Goal: Transaction & Acquisition: Purchase product/service

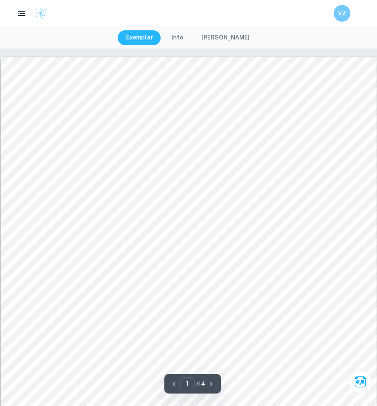
click at [46, 15] on img at bounding box center [41, 13] width 12 height 12
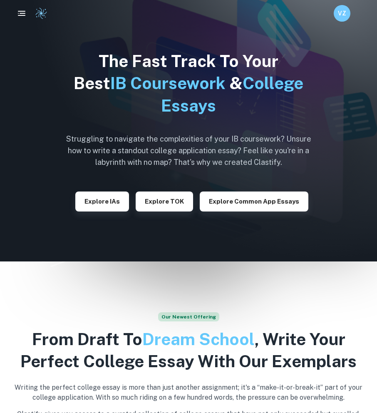
click at [342, 14] on h6 "VZ" at bounding box center [342, 13] width 10 height 9
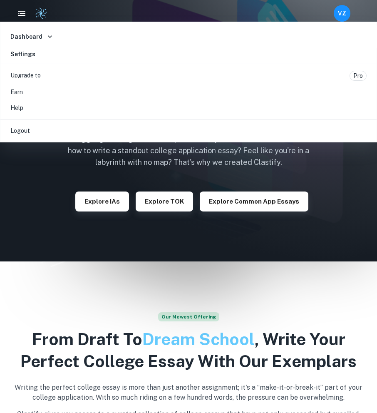
click at [37, 163] on div at bounding box center [188, 206] width 377 height 413
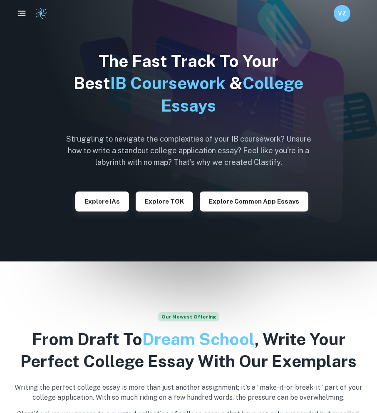
click at [22, 10] on icon "button" at bounding box center [22, 13] width 10 height 10
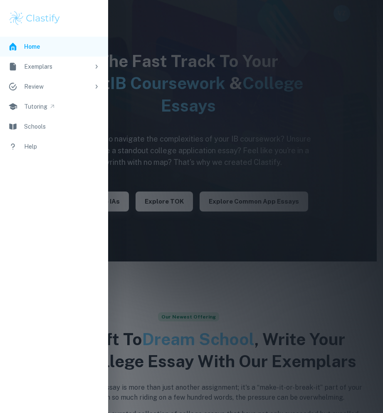
click at [57, 87] on div "Review" at bounding box center [57, 86] width 66 height 9
click at [67, 110] on div "IB Examiner Review" at bounding box center [65, 106] width 67 height 9
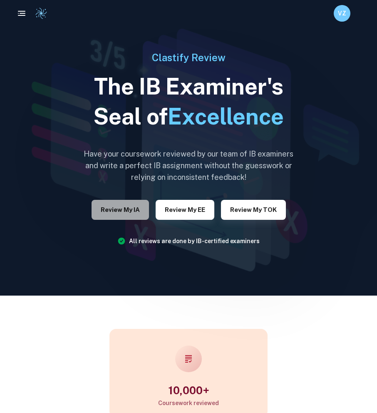
click at [130, 210] on button "Review my IA" at bounding box center [120, 210] width 57 height 20
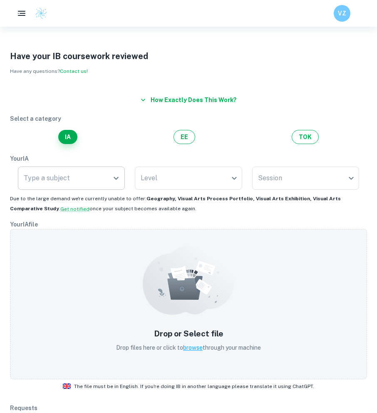
click at [86, 178] on input "Type a subject" at bounding box center [65, 178] width 87 height 16
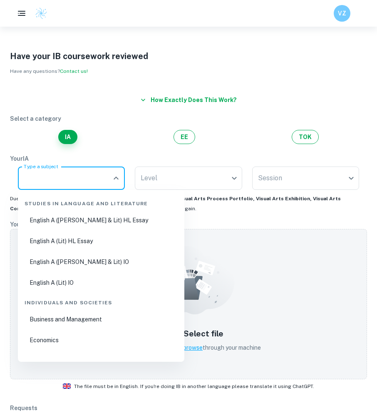
click at [147, 101] on icon "button" at bounding box center [143, 100] width 8 height 8
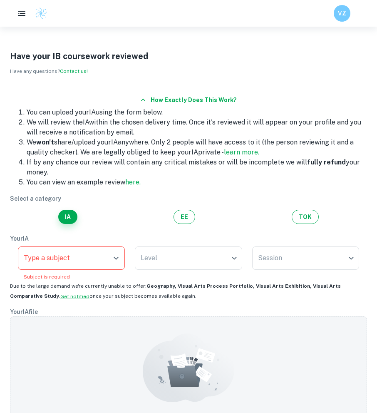
click at [153, 102] on button "How exactly does this work?" at bounding box center [188, 99] width 103 height 15
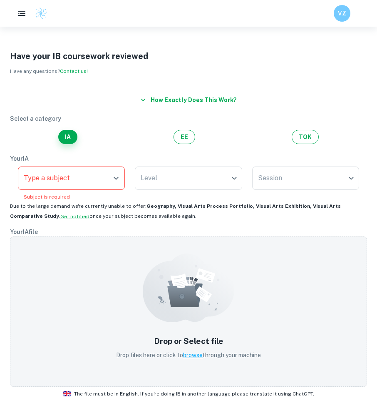
click at [167, 97] on button "How exactly does this work?" at bounding box center [188, 99] width 103 height 15
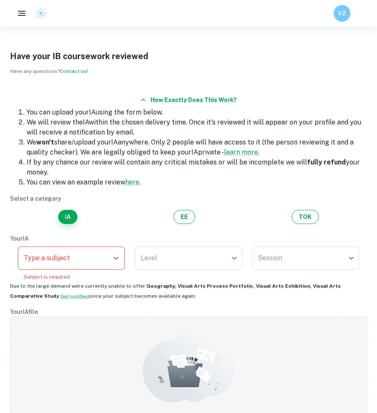
click at [165, 99] on button "How exactly does this work?" at bounding box center [188, 99] width 103 height 15
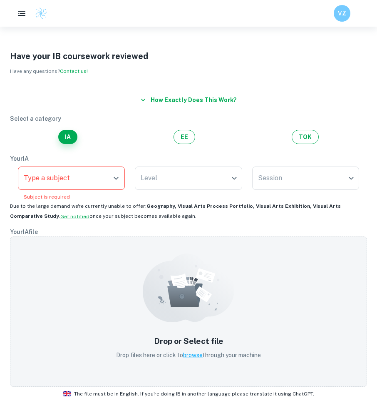
click at [115, 176] on icon "Open" at bounding box center [116, 178] width 10 height 10
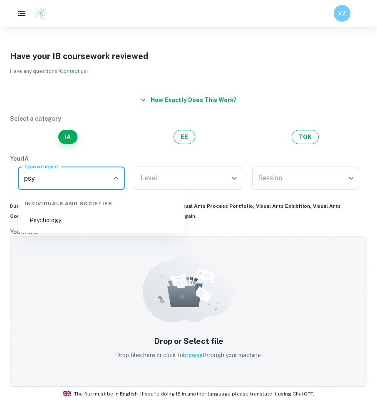
click at [72, 225] on li "Psychology" at bounding box center [101, 219] width 160 height 19
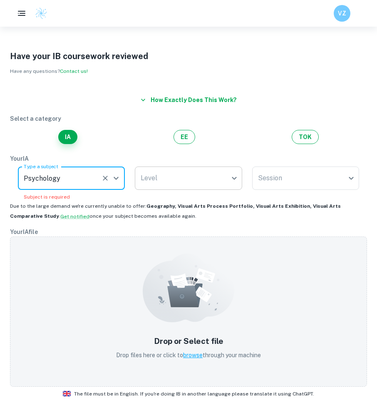
type input "Psychology"
click at [198, 168] on body "We value your privacy We use cookies to enhance your browsing experience, serve…" at bounding box center [188, 233] width 377 height 413
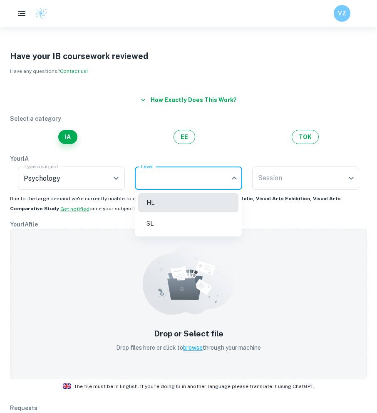
drag, startPoint x: 171, startPoint y: 218, endPoint x: 198, endPoint y: 206, distance: 28.8
click at [172, 218] on li "SL" at bounding box center [188, 223] width 100 height 19
type input "SL"
click at [278, 181] on body "We value your privacy We use cookies to enhance your browsing experience, serve…" at bounding box center [188, 233] width 377 height 413
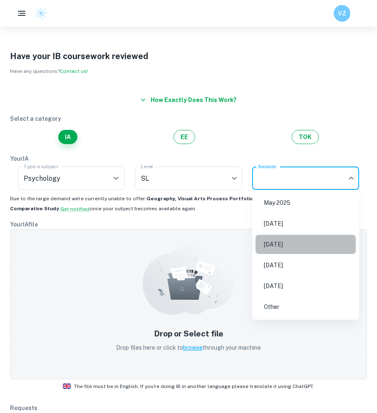
click at [292, 246] on li "May 2026" at bounding box center [305, 244] width 100 height 19
type input "M26"
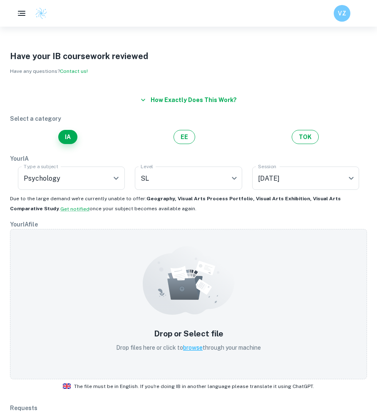
click at [100, 209] on span "Due to the large demand we're currently unable to offer: Geography, Visual Arts…" at bounding box center [175, 203] width 331 height 16
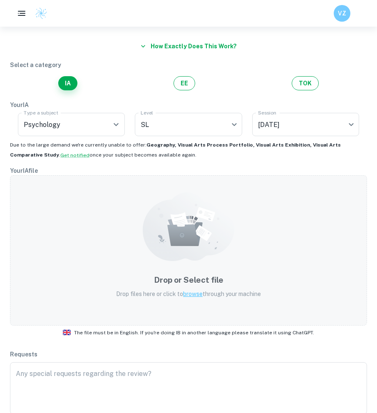
scroll to position [55, 0]
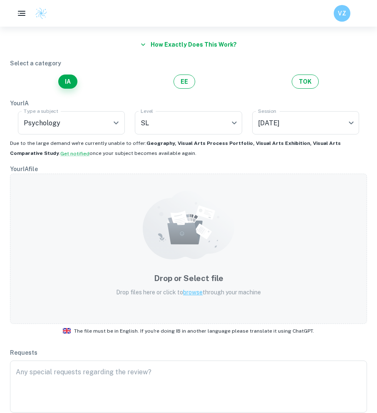
click at [191, 294] on span "browse" at bounding box center [193, 292] width 20 height 7
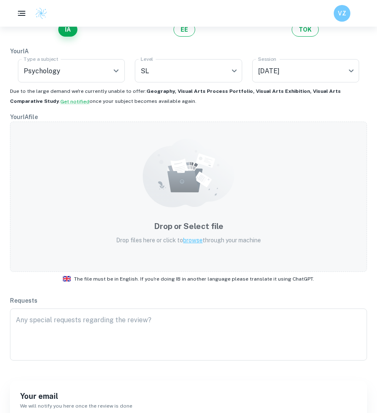
scroll to position [111, 0]
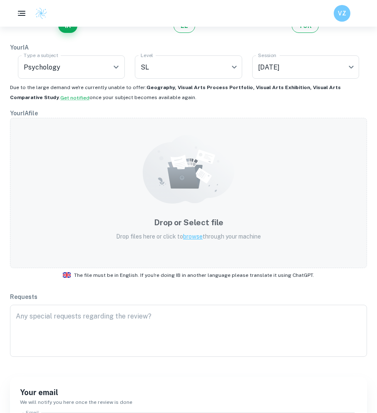
click at [192, 237] on span "browse" at bounding box center [193, 236] width 20 height 7
click at [190, 237] on span "browse" at bounding box center [193, 236] width 20 height 7
click at [193, 232] on p "Drop files here or click to browse through your machine" at bounding box center [188, 236] width 145 height 9
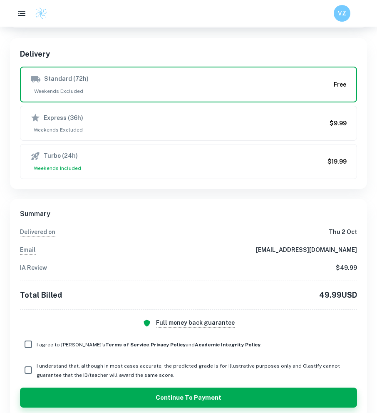
scroll to position [471, 0]
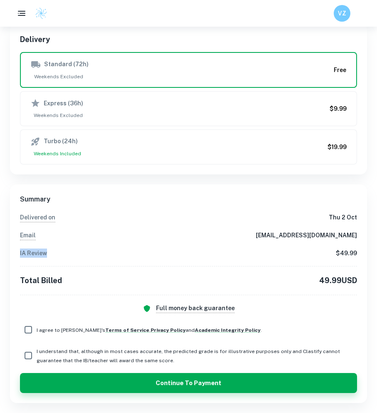
drag, startPoint x: 19, startPoint y: 255, endPoint x: 104, endPoint y: 255, distance: 84.8
click at [104, 255] on div "Summary Delivered on Thu 2 Oct Email agorik95@gmail.com IA Review $ 49.99 Total…" at bounding box center [188, 293] width 357 height 218
click at [116, 256] on div "IA Review $ 49.99" at bounding box center [188, 252] width 337 height 9
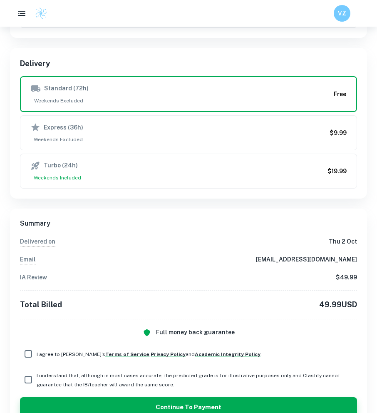
scroll to position [416, 0]
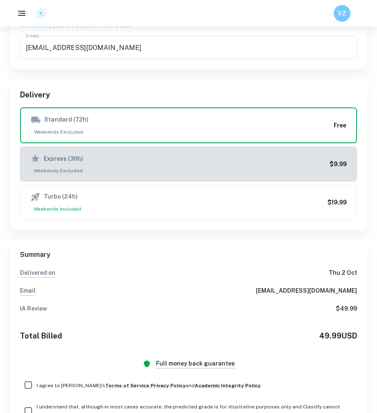
click at [104, 167] on span "Weekends Excluded" at bounding box center [178, 170] width 296 height 7
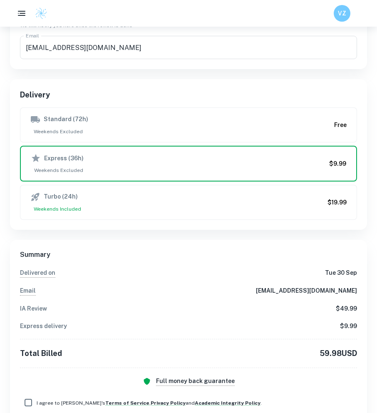
scroll to position [471, 0]
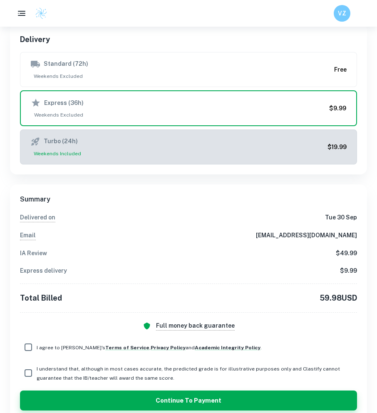
click at [169, 152] on span "Weekends Included" at bounding box center [177, 153] width 294 height 7
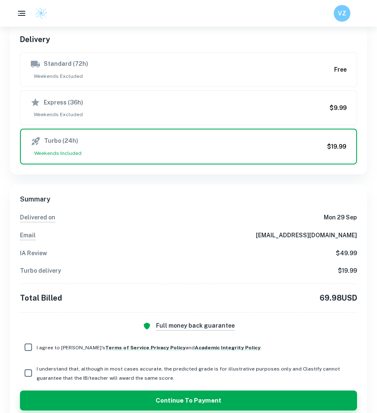
click at [199, 89] on div "Standard (72h) Weekends Excluded Free Express (36h) Weekends Excluded $9.99 Tur…" at bounding box center [188, 108] width 337 height 112
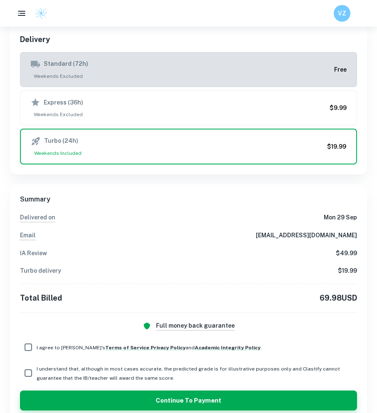
click at [195, 80] on button "Standard (72h) Weekends Excluded Free" at bounding box center [188, 69] width 337 height 35
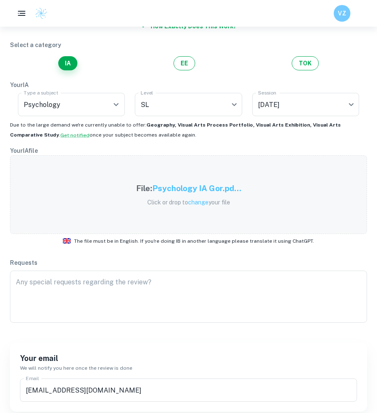
scroll to position [0, 0]
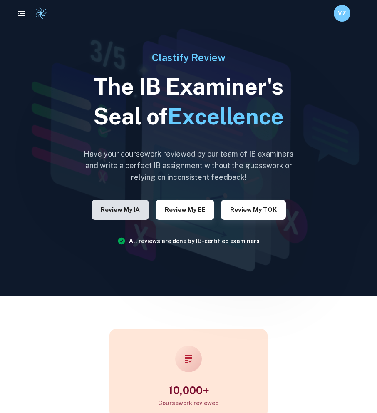
click at [129, 208] on button "Review my IA" at bounding box center [120, 210] width 57 height 20
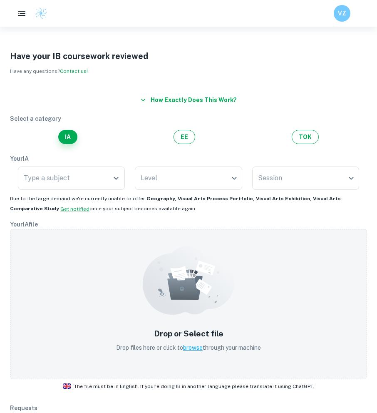
click at [176, 100] on button "How exactly does this work?" at bounding box center [188, 99] width 103 height 15
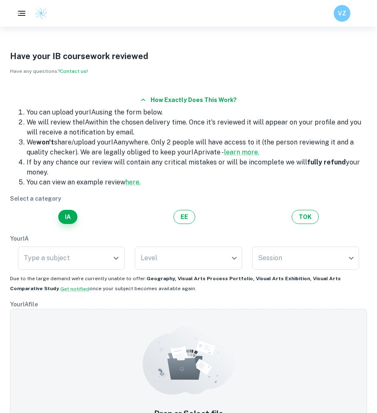
click at [136, 102] on div "How exactly does this work?" at bounding box center [188, 99] width 357 height 15
click at [161, 100] on button "How exactly does this work?" at bounding box center [188, 99] width 103 height 15
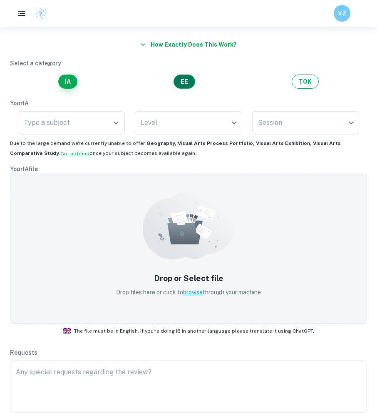
click at [182, 79] on button "EE" at bounding box center [184, 81] width 22 height 14
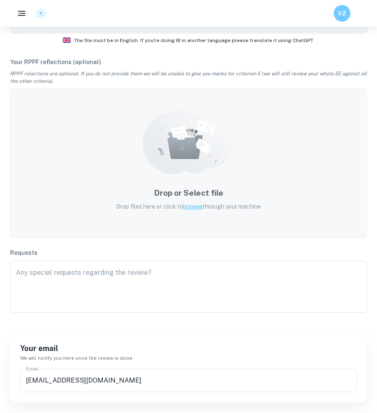
scroll to position [58, 0]
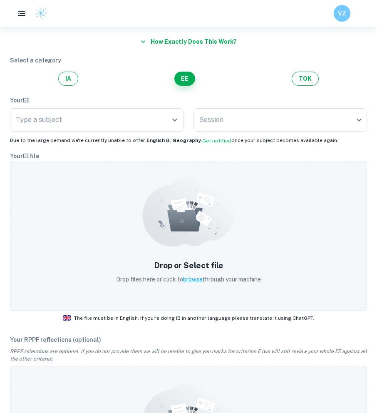
click at [63, 84] on button "IA" at bounding box center [68, 79] width 20 height 14
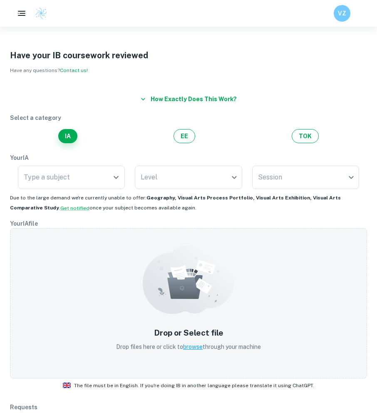
scroll to position [0, 0]
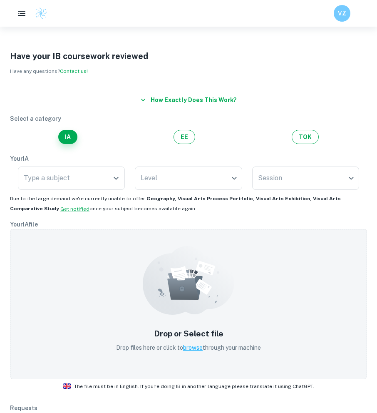
drag, startPoint x: 310, startPoint y: 134, endPoint x: 307, endPoint y: 144, distance: 10.9
click at [310, 136] on button "TOK" at bounding box center [305, 137] width 27 height 14
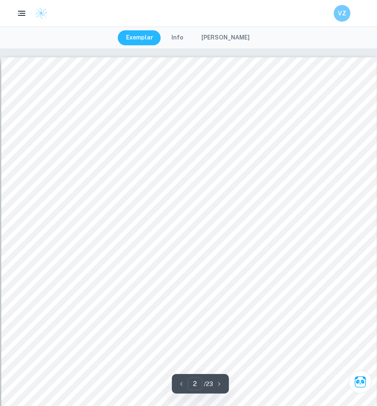
drag, startPoint x: 341, startPoint y: 262, endPoint x: 302, endPoint y: 97, distance: 168.9
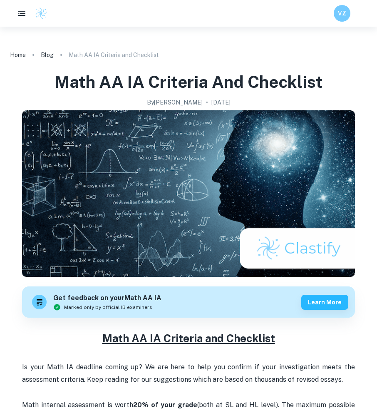
scroll to position [1876, 0]
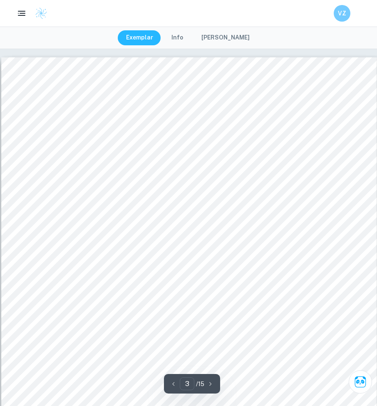
scroll to position [1386, 0]
